Goal: Information Seeking & Learning: Find specific fact

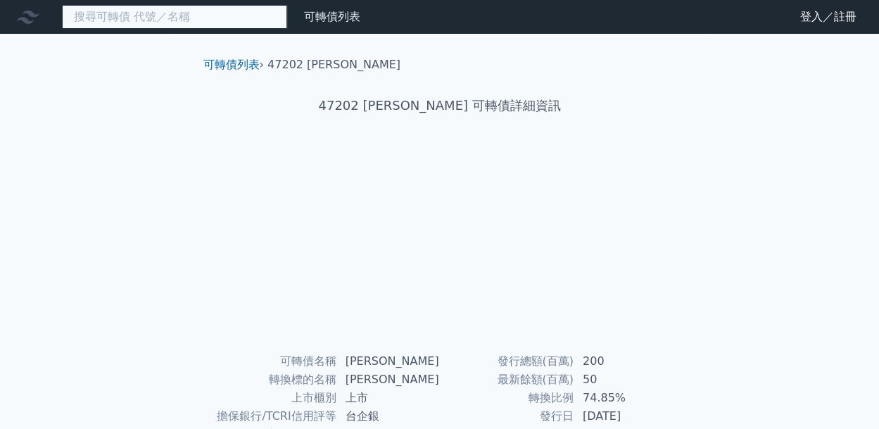
click at [194, 19] on input at bounding box center [174, 17] width 225 height 24
click at [192, 18] on input "3323" at bounding box center [174, 17] width 225 height 24
type input "33233"
click at [271, 18] on input "33233" at bounding box center [174, 17] width 225 height 24
click at [215, 20] on input at bounding box center [174, 17] width 225 height 24
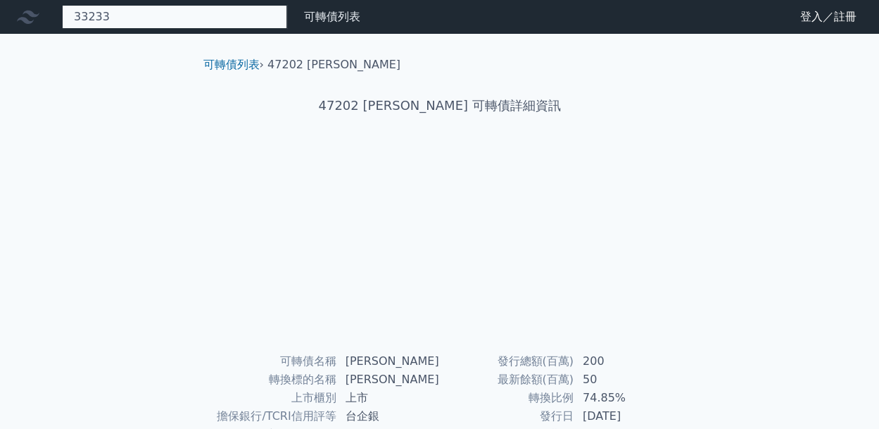
type input "33233"
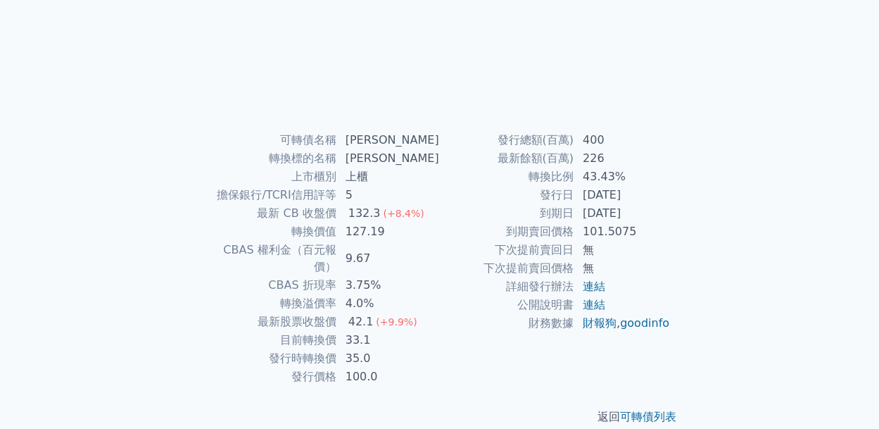
scroll to position [223, 0]
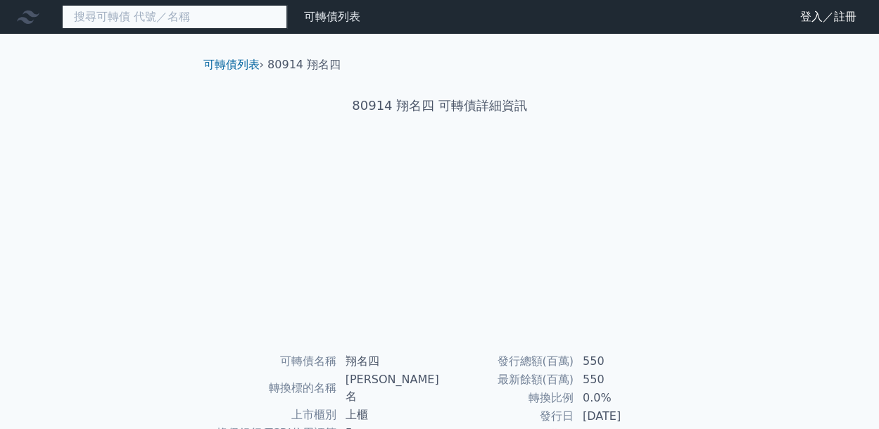
click at [213, 25] on input at bounding box center [174, 17] width 225 height 24
type input "7556"
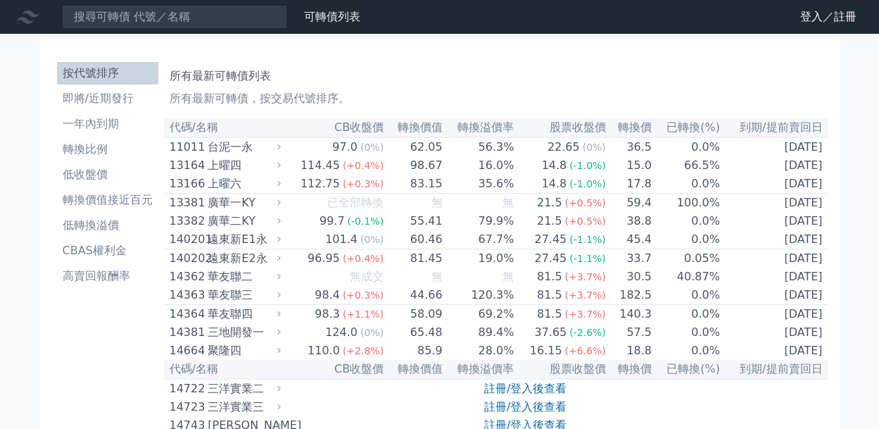
scroll to position [70, 0]
